Goal: Entertainment & Leisure: Consume media (video, audio)

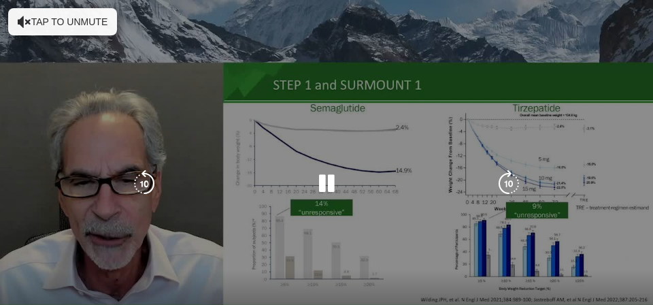
scroll to position [283, 0]
click at [65, 22] on button "Tap to unmute" at bounding box center [62, 21] width 109 height 27
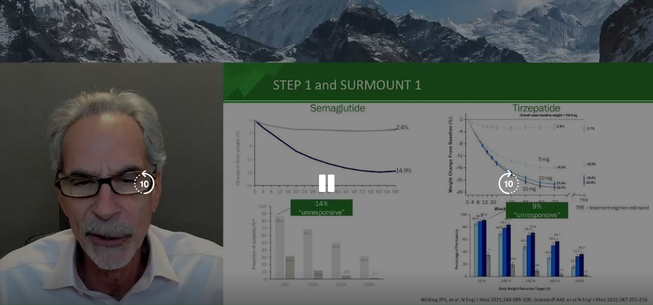
scroll to position [366, 0]
click at [269, 226] on div "10 seconds Tap to unmute" at bounding box center [326, 183] width 653 height 367
click at [230, 250] on div "10 seconds Tap to unmute" at bounding box center [326, 183] width 653 height 367
click at [511, 181] on icon "Video Player" at bounding box center [508, 183] width 27 height 27
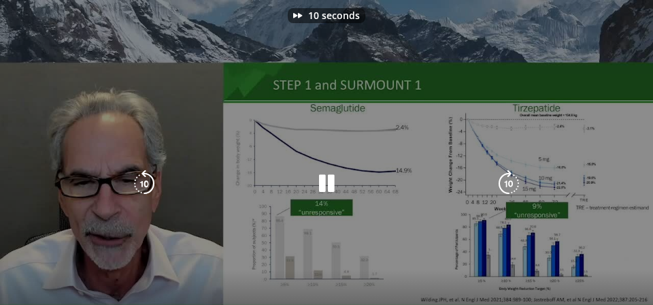
click at [511, 181] on icon "Video Player" at bounding box center [508, 183] width 27 height 27
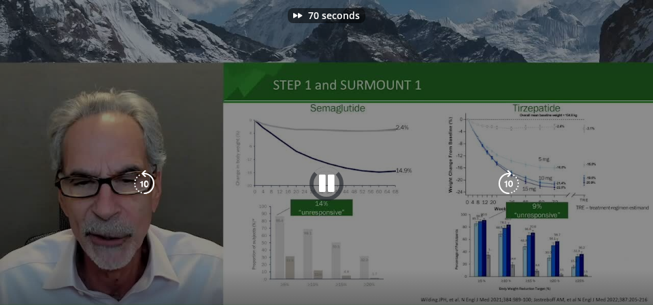
click at [511, 181] on icon "Video Player" at bounding box center [508, 183] width 27 height 27
click at [511, 183] on icon "Video Player" at bounding box center [508, 183] width 27 height 27
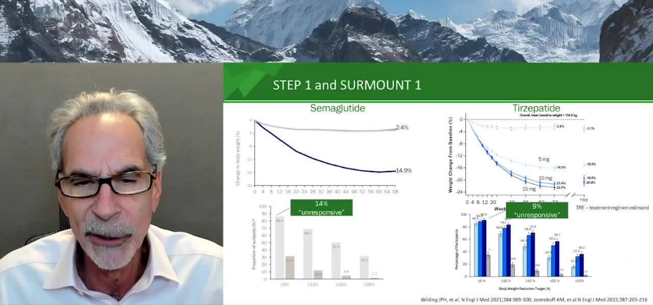
click at [511, 183] on div "30 seconds Tap to unmute" at bounding box center [326, 183] width 653 height 367
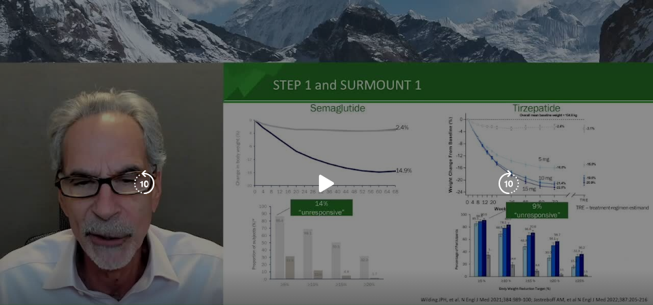
click at [505, 182] on icon "Video Player" at bounding box center [508, 183] width 27 height 27
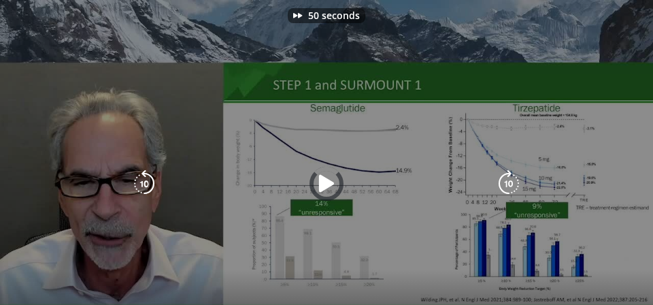
click at [505, 182] on icon "Video Player" at bounding box center [508, 183] width 27 height 27
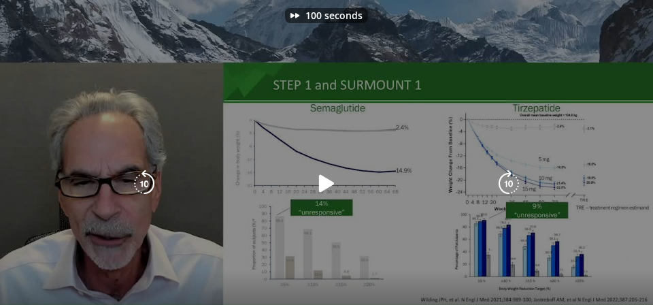
click at [318, 187] on icon "Video Player" at bounding box center [326, 183] width 27 height 27
click at [509, 186] on icon "Video Player" at bounding box center [508, 183] width 27 height 27
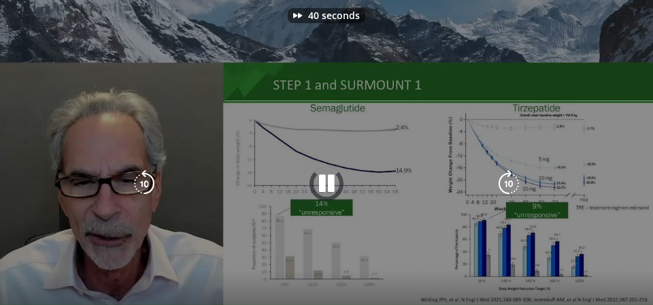
click at [509, 186] on icon "Video Player" at bounding box center [508, 183] width 27 height 27
click at [507, 186] on icon "Video Player" at bounding box center [508, 183] width 27 height 27
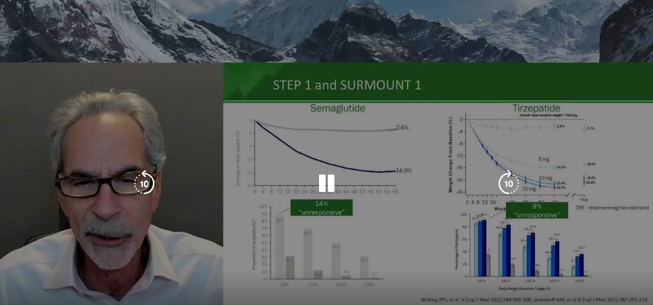
click at [321, 187] on icon "Video Player" at bounding box center [326, 183] width 27 height 27
